Goal: Information Seeking & Learning: Stay updated

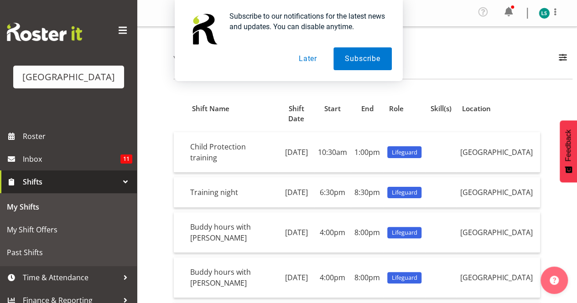
click at [310, 57] on button "Later" at bounding box center [307, 58] width 41 height 23
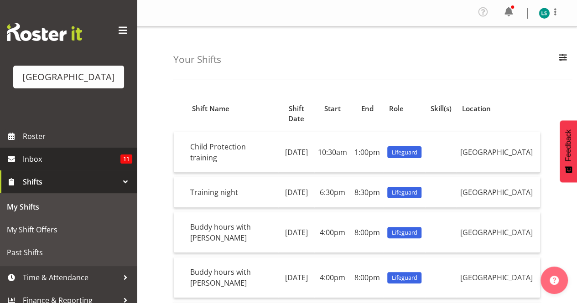
click at [36, 156] on span "Inbox" at bounding box center [72, 159] width 98 height 14
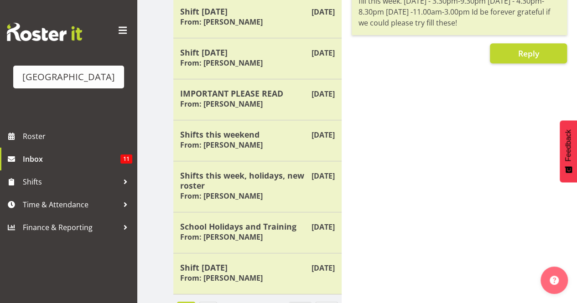
scroll to position [254, 0]
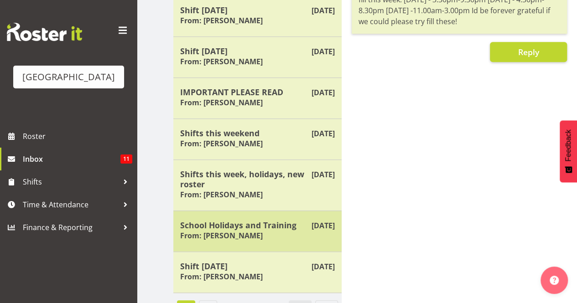
click at [222, 220] on h5 "School Holidays and Training" at bounding box center [257, 225] width 155 height 10
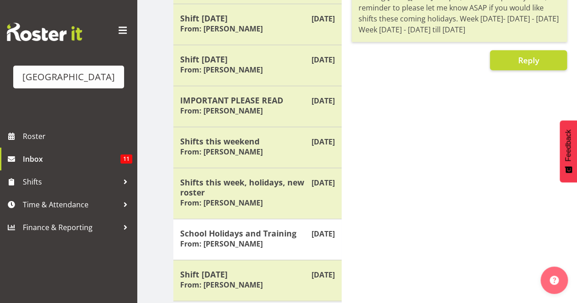
scroll to position [248, 0]
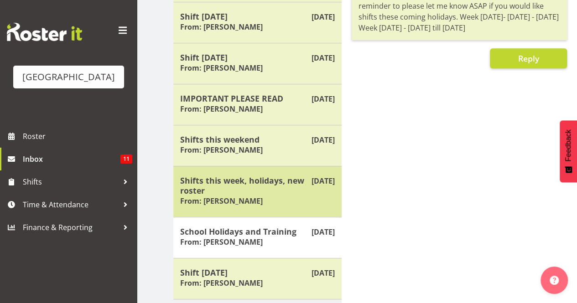
click at [265, 176] on h5 "Shifts this week, holidays, new roster" at bounding box center [257, 186] width 155 height 20
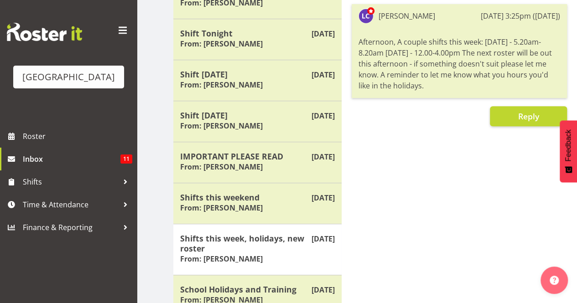
scroll to position [186, 0]
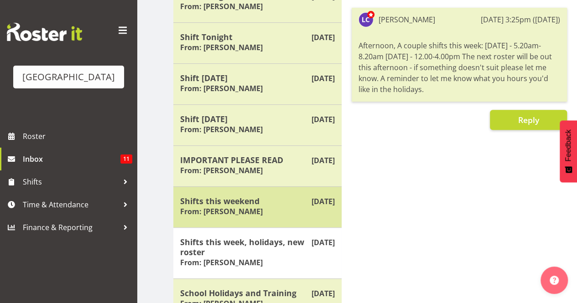
click at [222, 196] on h5 "Shifts this weekend" at bounding box center [257, 201] width 155 height 10
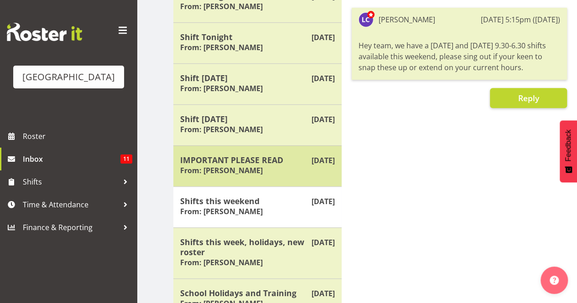
click at [224, 162] on h5 "IMPORTANT PLEASE READ" at bounding box center [257, 160] width 155 height 10
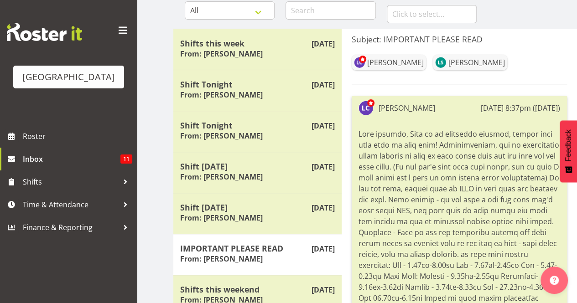
scroll to position [18, 0]
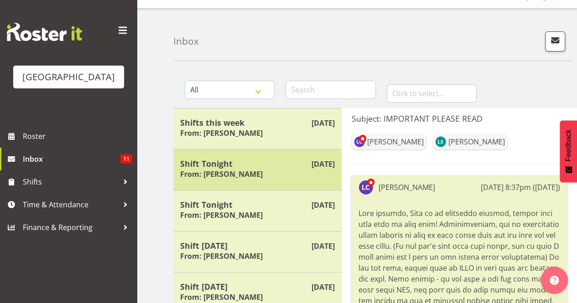
click at [217, 162] on h5 "Shift Tonight" at bounding box center [257, 164] width 155 height 10
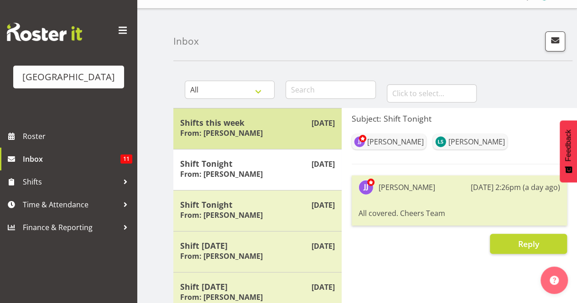
click at [264, 120] on h5 "Shifts this week" at bounding box center [257, 123] width 155 height 10
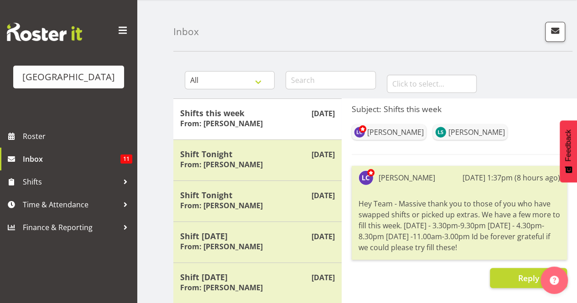
scroll to position [0, 0]
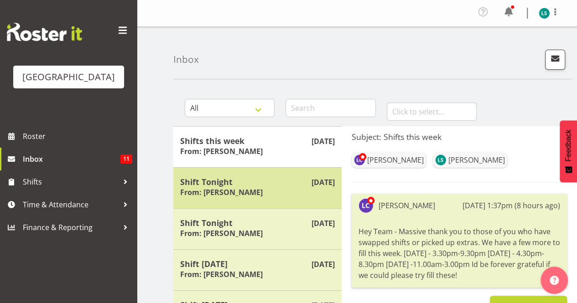
click at [224, 188] on h6 "From: [PERSON_NAME]" at bounding box center [221, 192] width 83 height 9
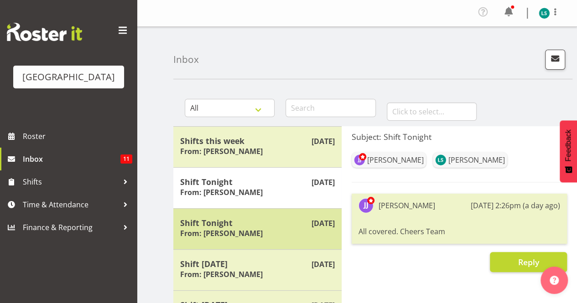
click at [219, 225] on h5 "Shift Tonight" at bounding box center [257, 223] width 155 height 10
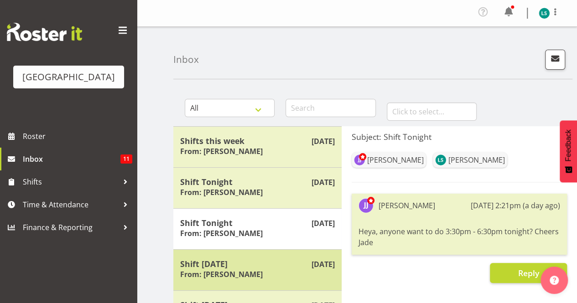
click at [224, 276] on h6 "From: [PERSON_NAME]" at bounding box center [221, 274] width 83 height 9
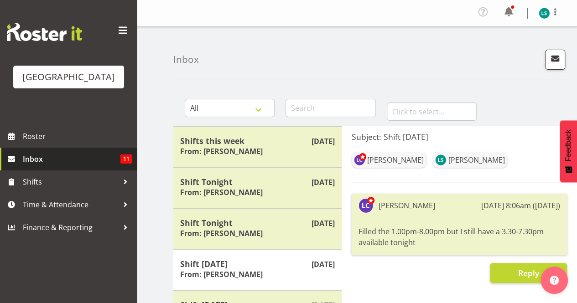
click at [37, 157] on span "Inbox" at bounding box center [72, 159] width 98 height 14
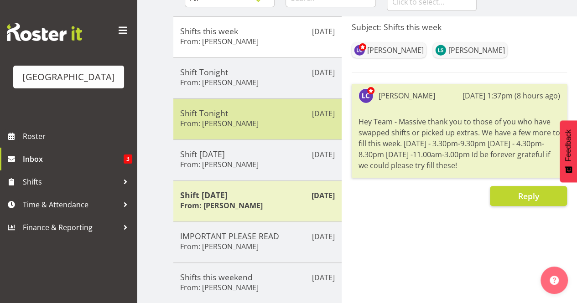
scroll to position [110, 0]
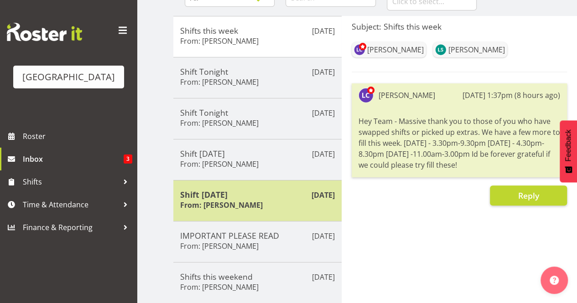
click at [253, 203] on div "Shift [DATE] From: [PERSON_NAME]" at bounding box center [257, 201] width 155 height 22
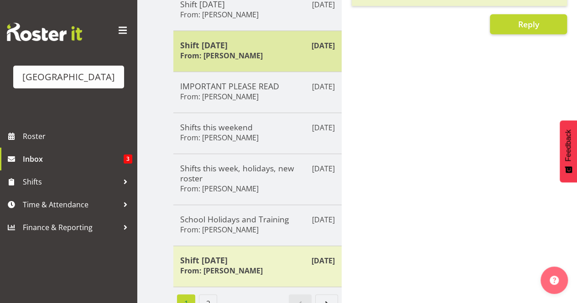
scroll to position [278, 0]
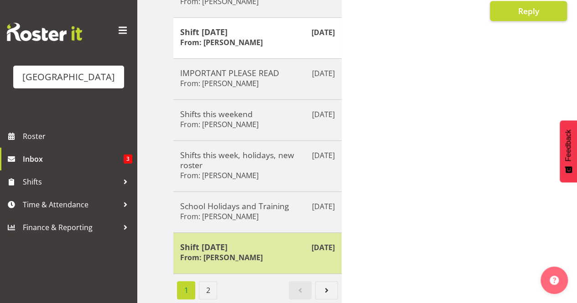
click at [240, 255] on h6 "From: [PERSON_NAME]" at bounding box center [221, 257] width 83 height 9
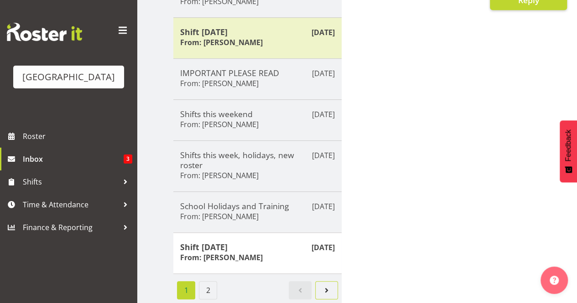
click at [327, 285] on span "Next page" at bounding box center [326, 290] width 11 height 11
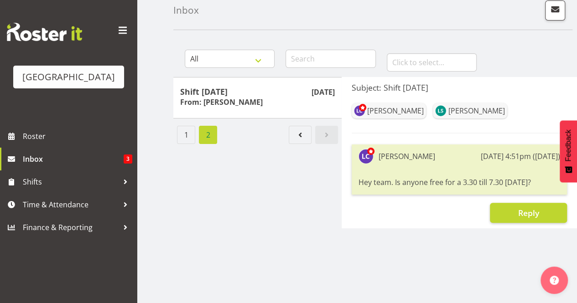
scroll to position [47, 0]
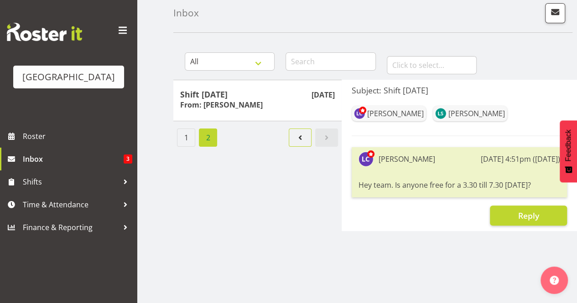
click at [299, 141] on span "Page 1." at bounding box center [300, 137] width 11 height 11
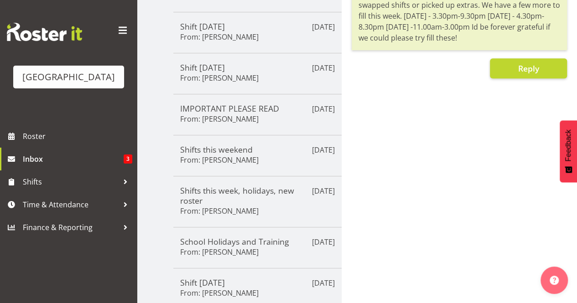
scroll to position [278, 0]
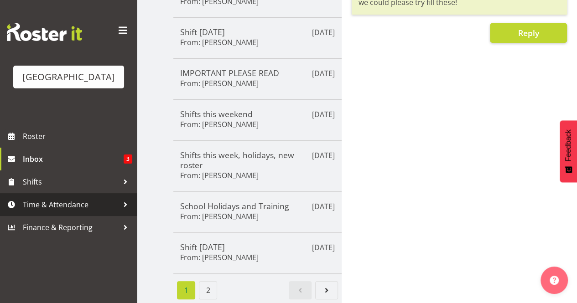
click at [128, 205] on div at bounding box center [126, 205] width 14 height 14
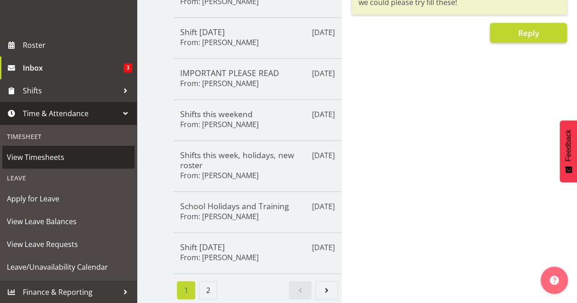
scroll to position [0, 0]
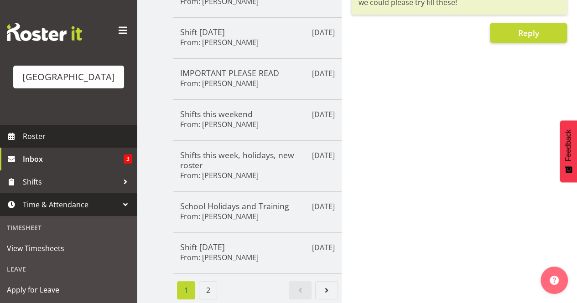
click at [32, 139] on span "Roster" at bounding box center [78, 137] width 110 height 14
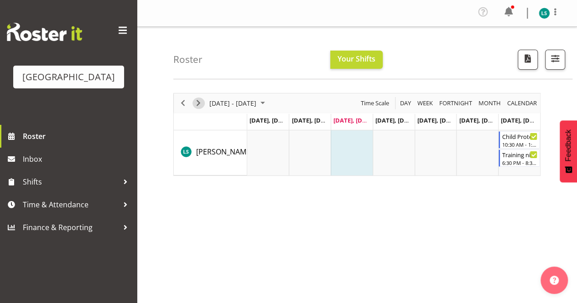
click at [199, 103] on span "Next" at bounding box center [198, 103] width 11 height 11
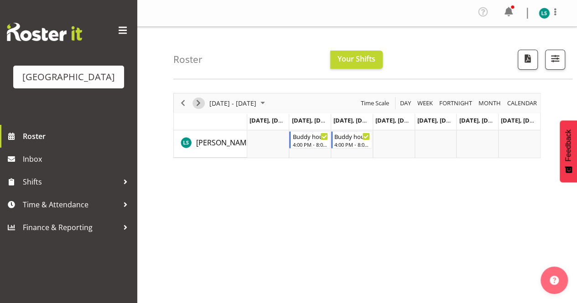
click at [199, 103] on span "Next" at bounding box center [198, 103] width 11 height 11
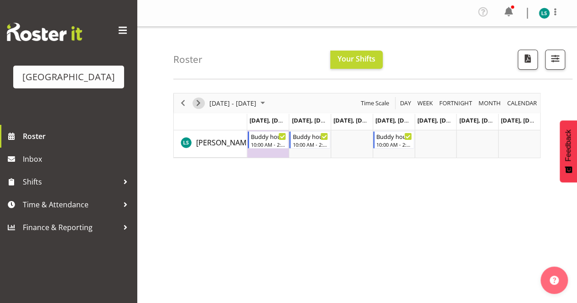
click at [199, 103] on span "Next" at bounding box center [198, 103] width 11 height 11
